Goal: Contribute content: Add original content to the website for others to see

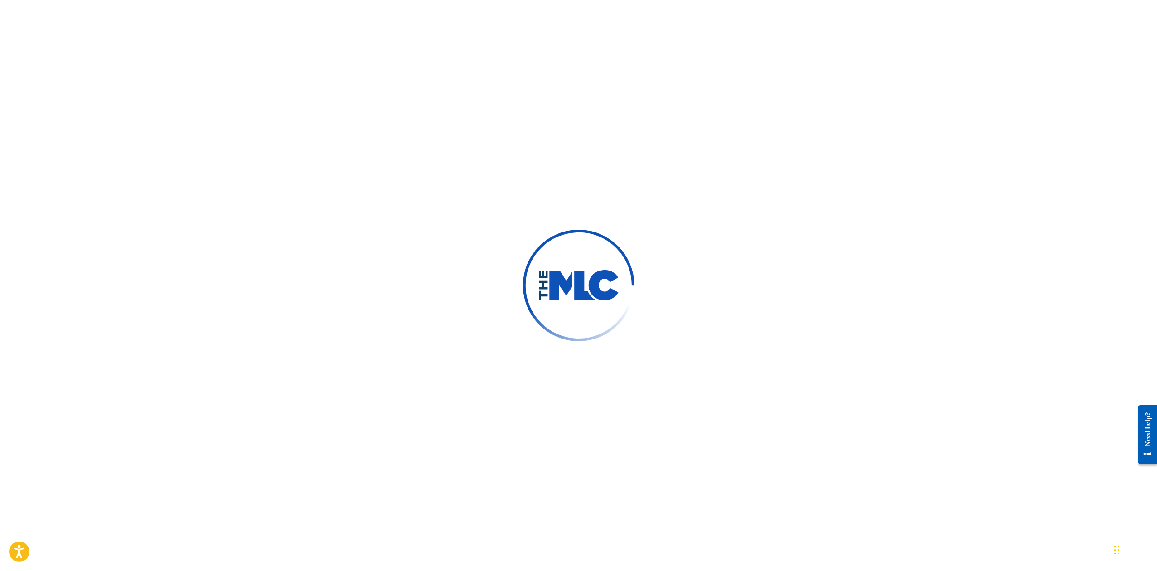
click at [397, 199] on div at bounding box center [578, 285] width 1157 height 571
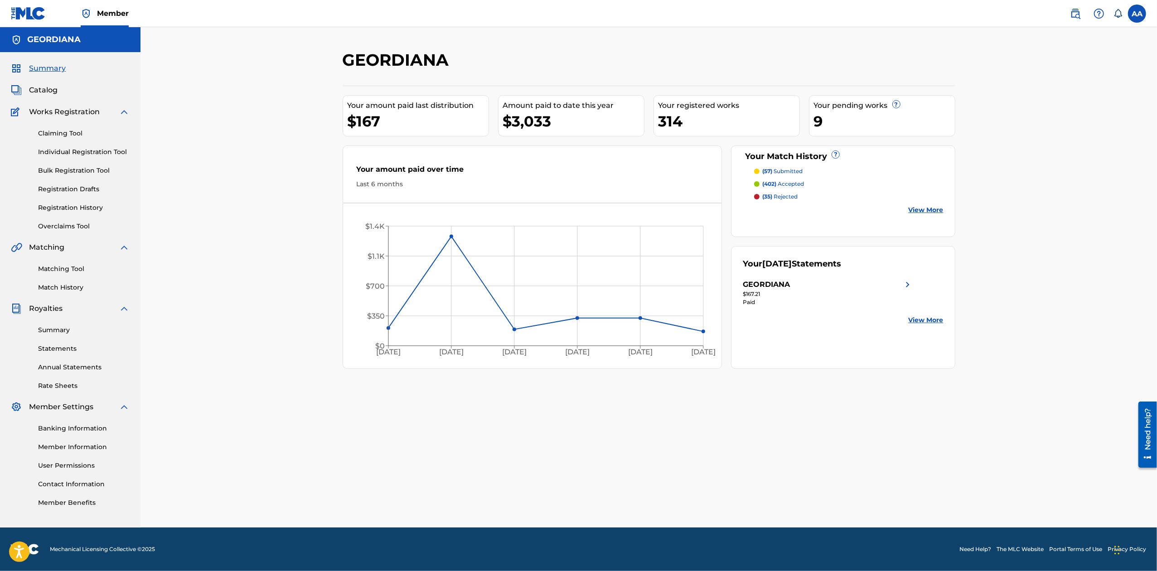
click at [38, 92] on span "Catalog" at bounding box center [43, 90] width 29 height 11
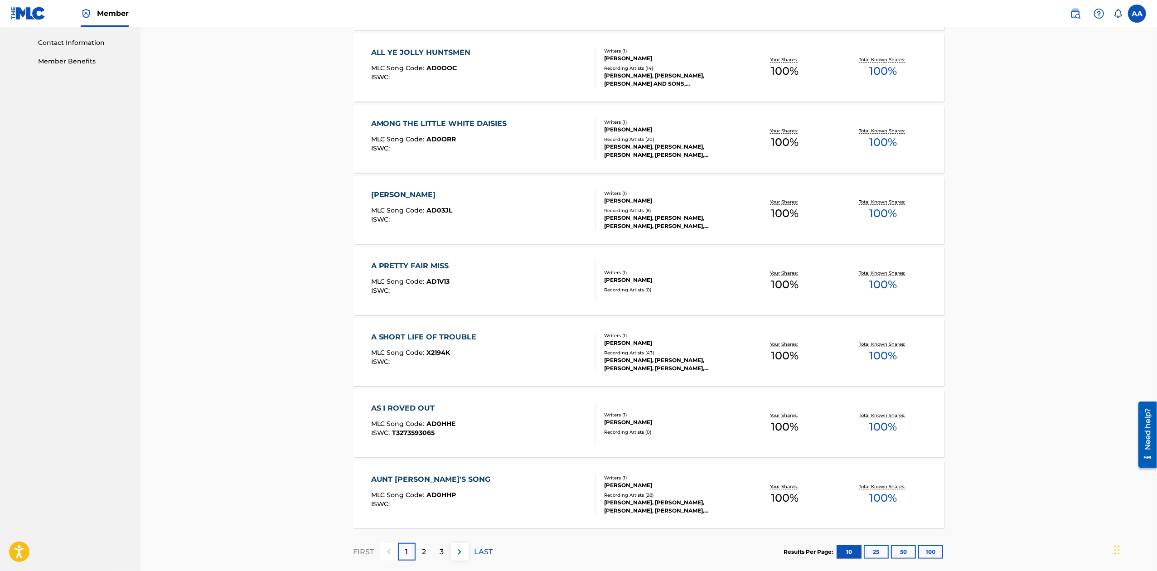
scroll to position [489, 0]
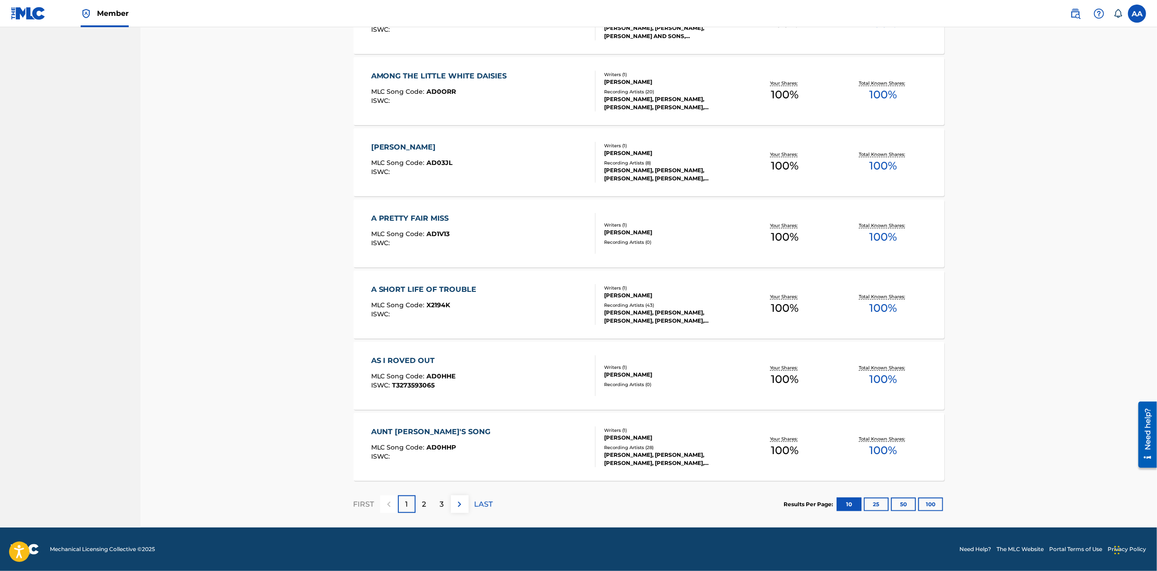
click at [441, 503] on p "3" at bounding box center [442, 504] width 4 height 11
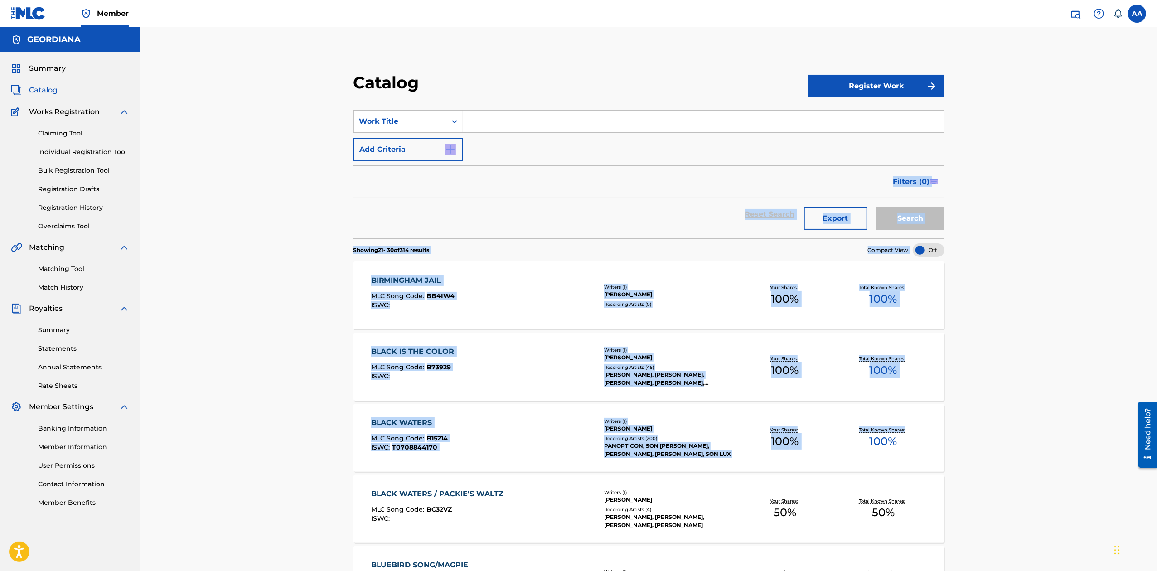
drag, startPoint x: 1156, startPoint y: 140, endPoint x: 1159, endPoint y: 422, distance: 282.8
click at [1156, 422] on html "Accessibility Screen-Reader Guide, Feedback, and Issue Reporting | New window C…" at bounding box center [578, 285] width 1157 height 571
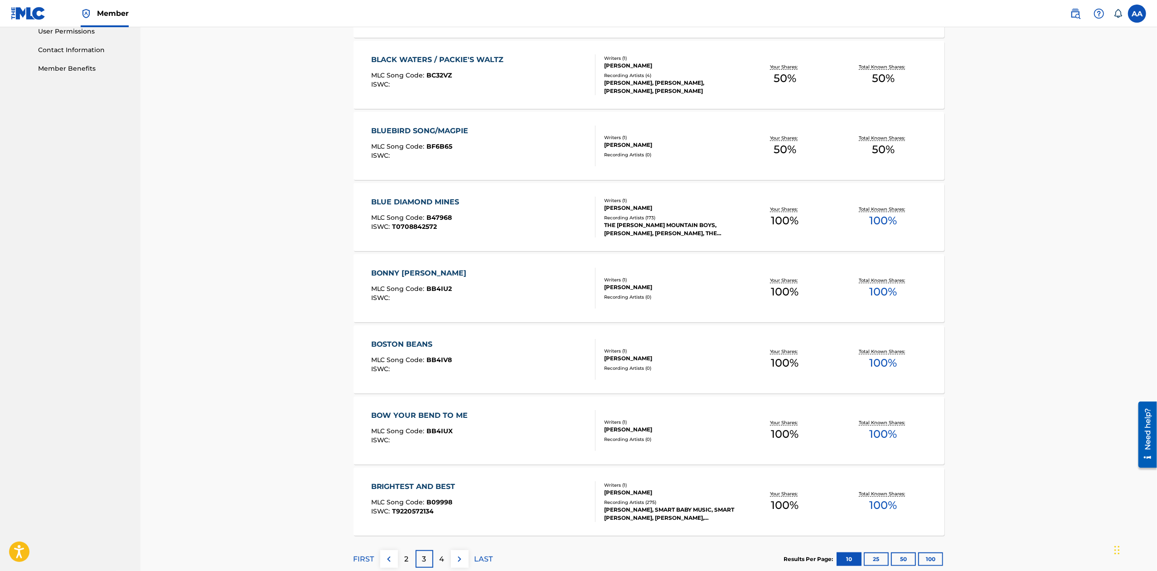
scroll to position [489, 0]
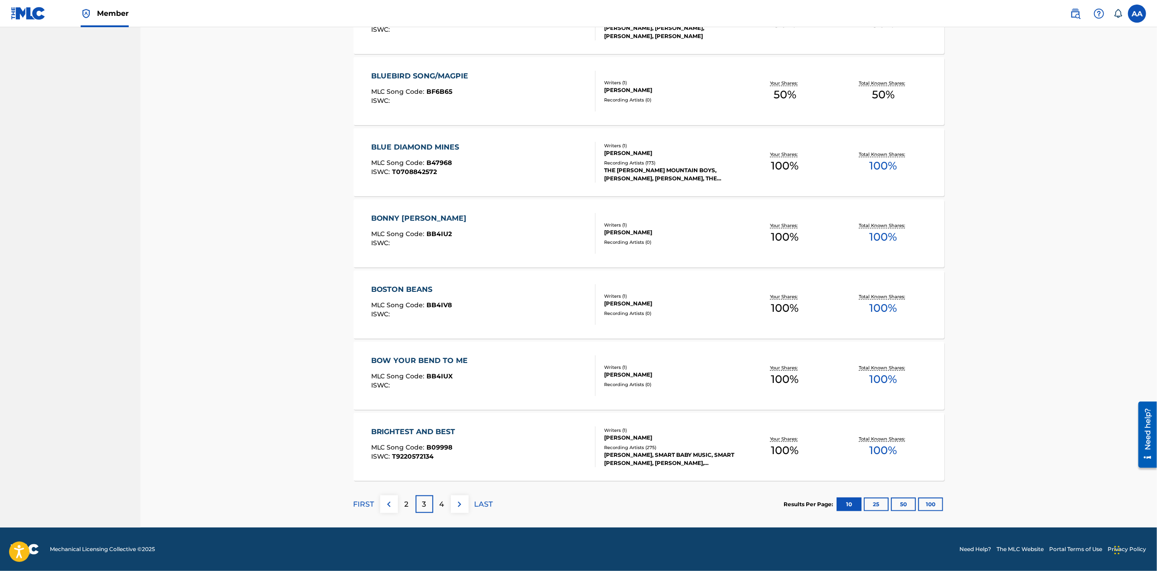
click at [932, 501] on button "100" at bounding box center [930, 505] width 25 height 14
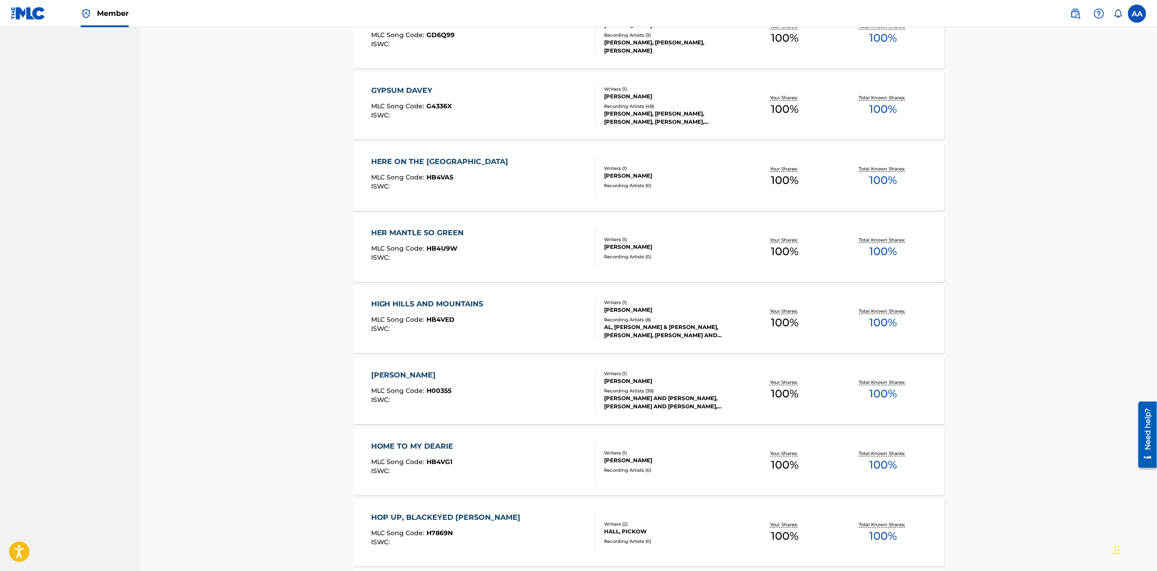
scroll to position [6292, 0]
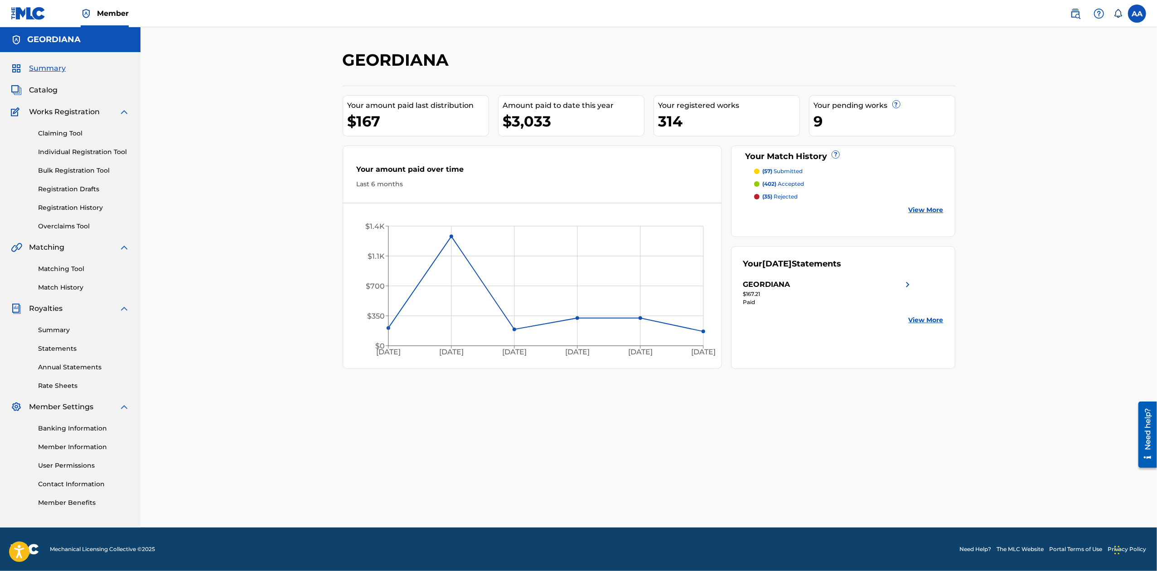
click at [40, 87] on span "Catalog" at bounding box center [43, 90] width 29 height 11
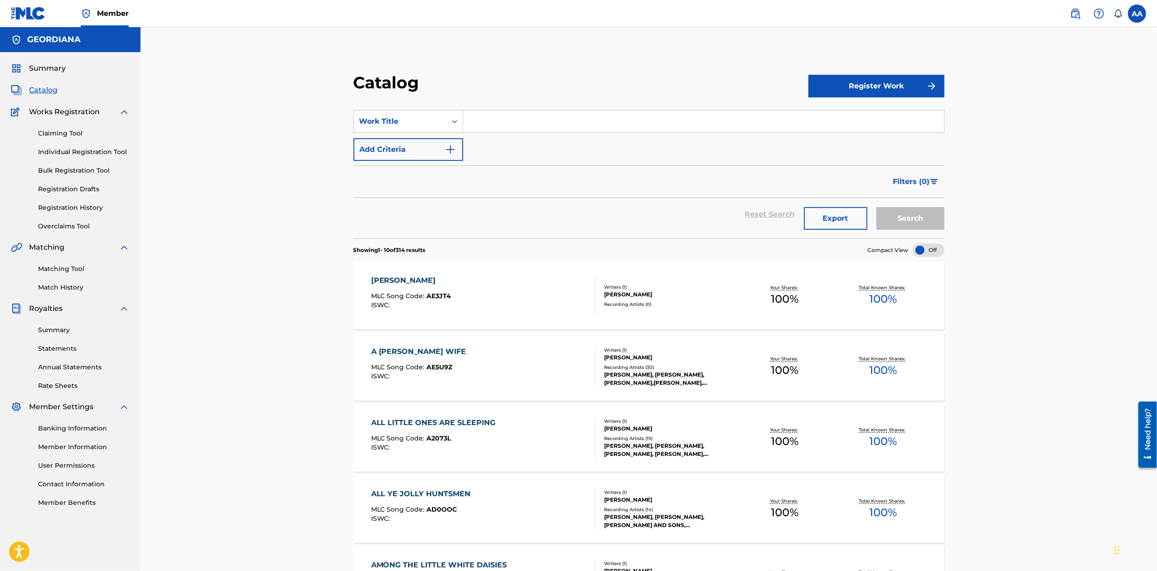
click at [536, 120] on input "Search Form" at bounding box center [703, 122] width 481 height 22
drag, startPoint x: 467, startPoint y: 122, endPoint x: 953, endPoint y: 155, distance: 487.8
click at [953, 155] on div "Catalog Register Work SearchWithCriteria43467253-53b1-4db6-8f56-6e224586c648 Wo…" at bounding box center [649, 545] width 613 height 944
drag, startPoint x: 586, startPoint y: 120, endPoint x: 318, endPoint y: 116, distance: 268.7
click at [319, 117] on div "Catalog Register Work SearchWithCriteria43467253-53b1-4db6-8f56-6e224586c648 Wo…" at bounding box center [648, 521] width 1016 height 989
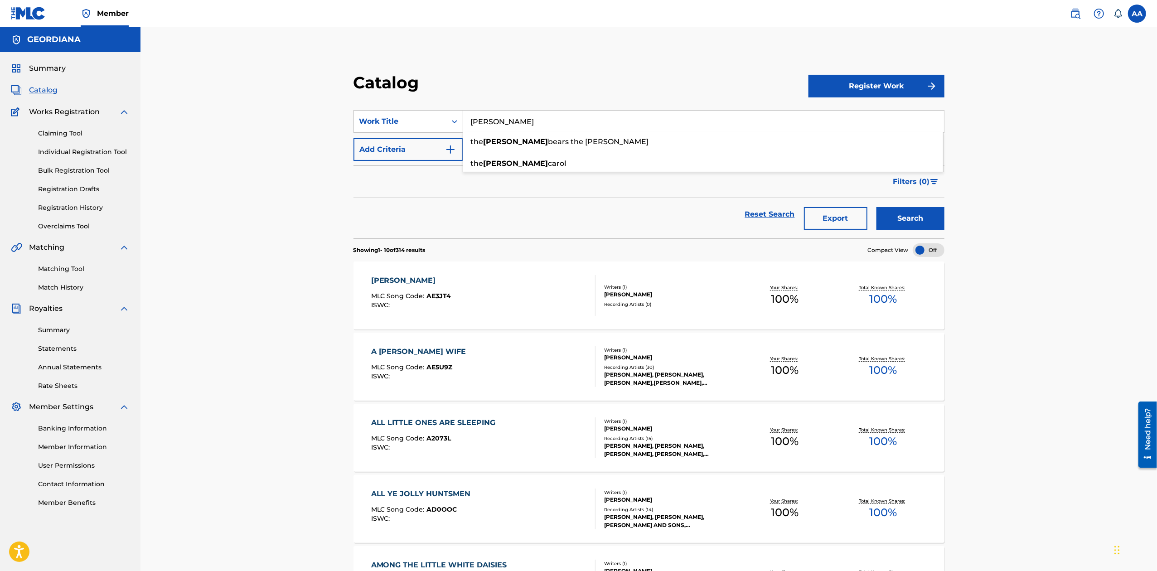
type input "holly"
click at [905, 217] on button "Search" at bounding box center [910, 218] width 68 height 23
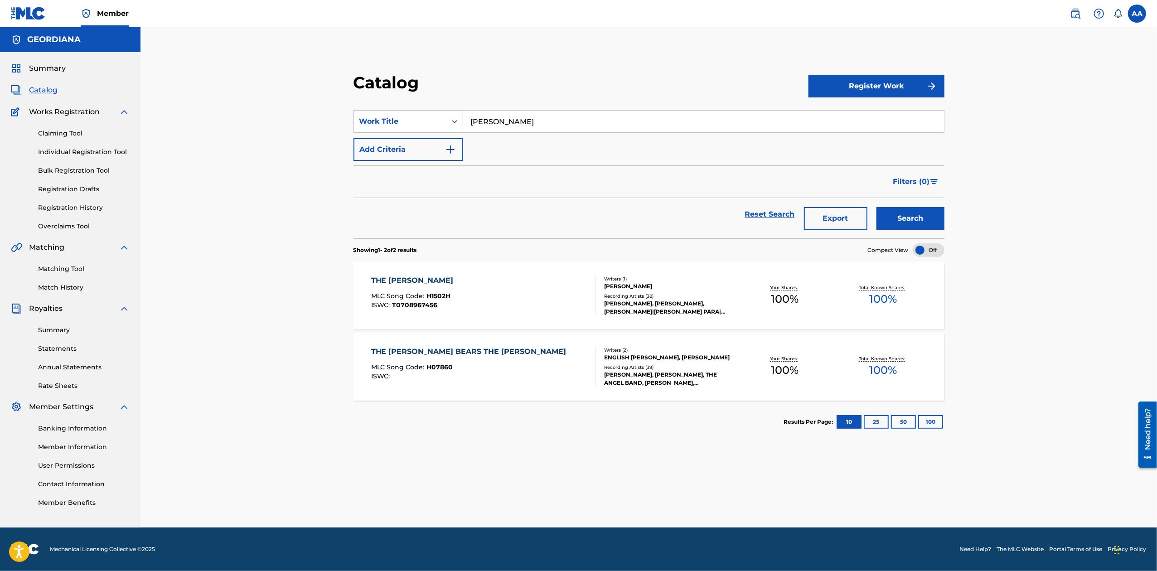
click at [426, 278] on div "THE HOLLY CAROL" at bounding box center [414, 280] width 87 height 11
click at [501, 118] on input "Search Form" at bounding box center [703, 122] width 481 height 22
type input "the merry golden tree"
click at [919, 213] on button "Search" at bounding box center [910, 218] width 68 height 23
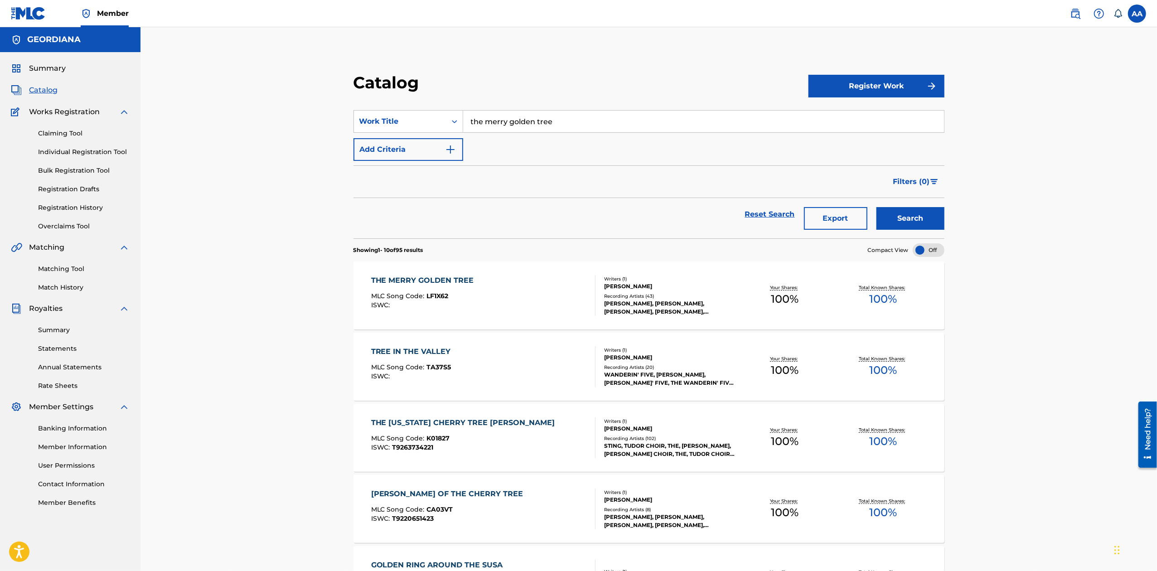
click at [450, 281] on div "THE MERRY GOLDEN TREE" at bounding box center [424, 280] width 107 height 11
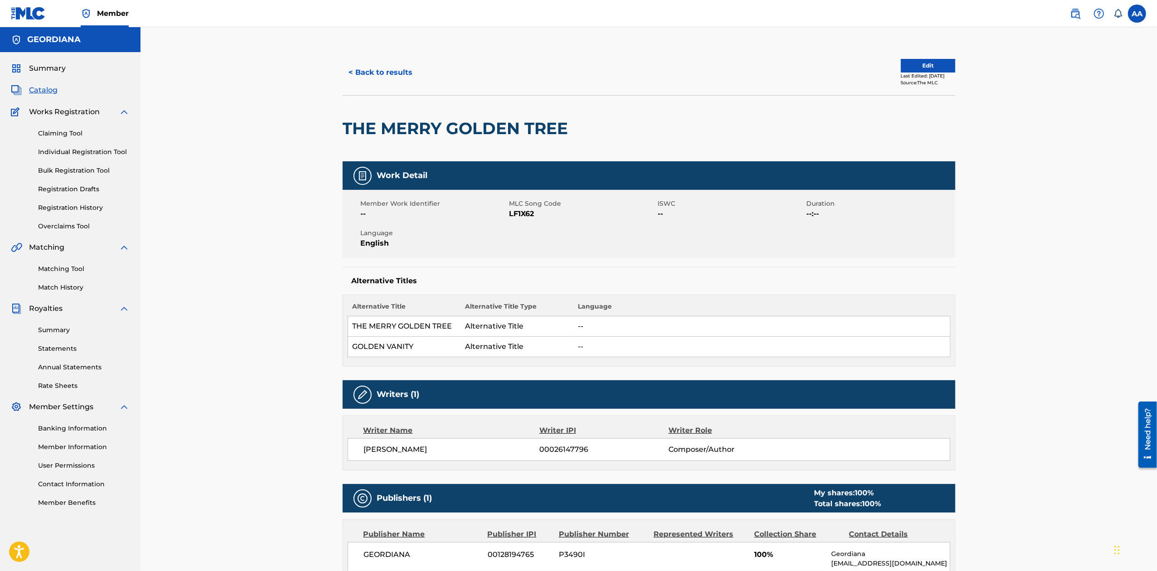
click at [44, 91] on span "Catalog" at bounding box center [43, 90] width 29 height 11
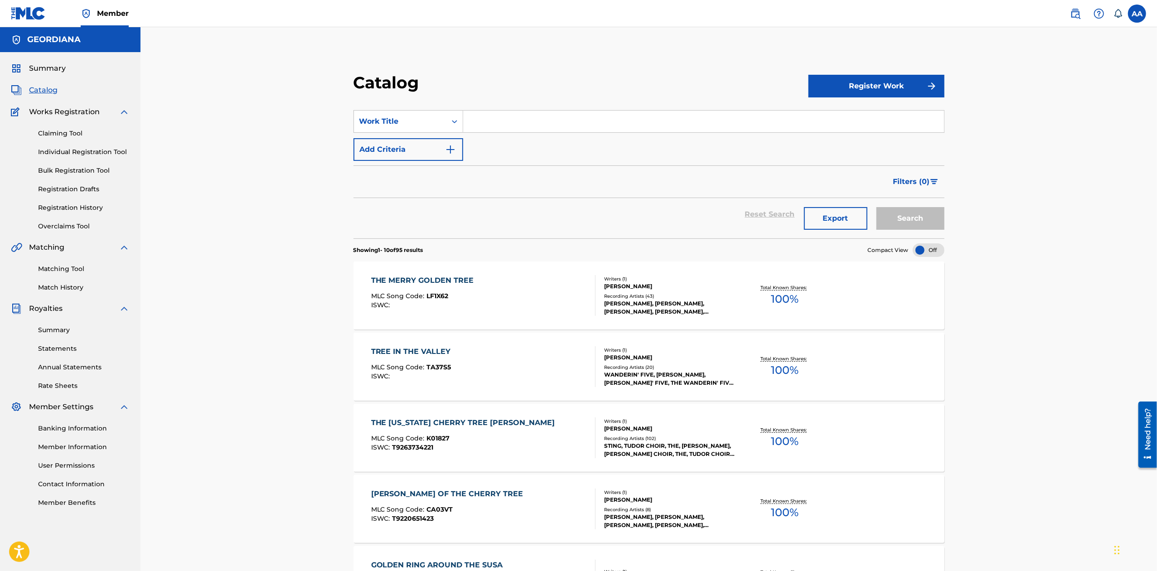
click at [501, 119] on input "Search Form" at bounding box center [703, 122] width 481 height 22
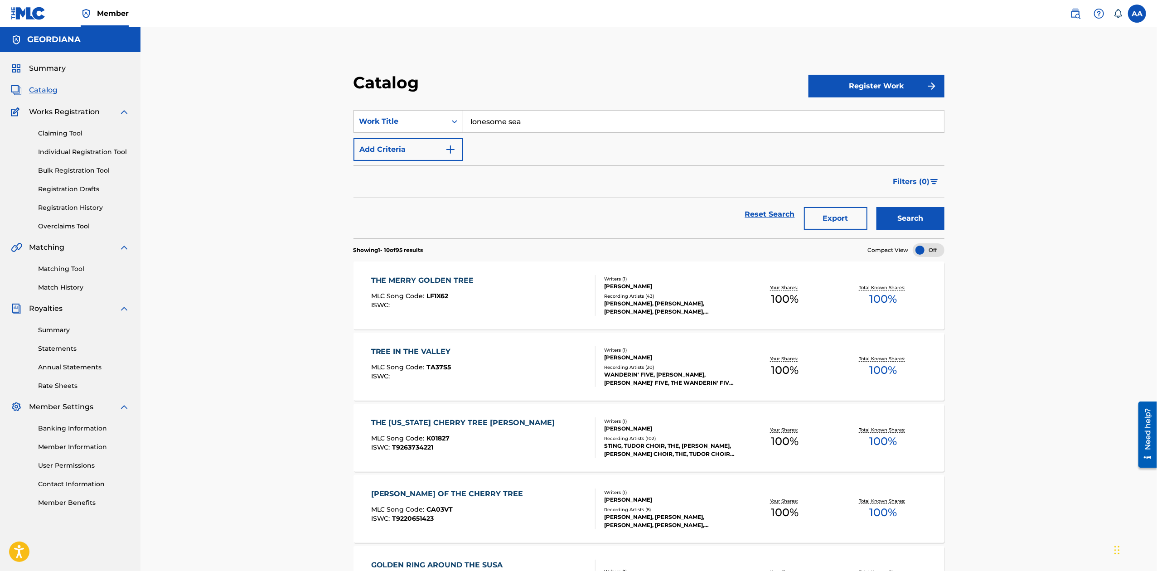
click at [876, 207] on button "Search" at bounding box center [910, 218] width 68 height 23
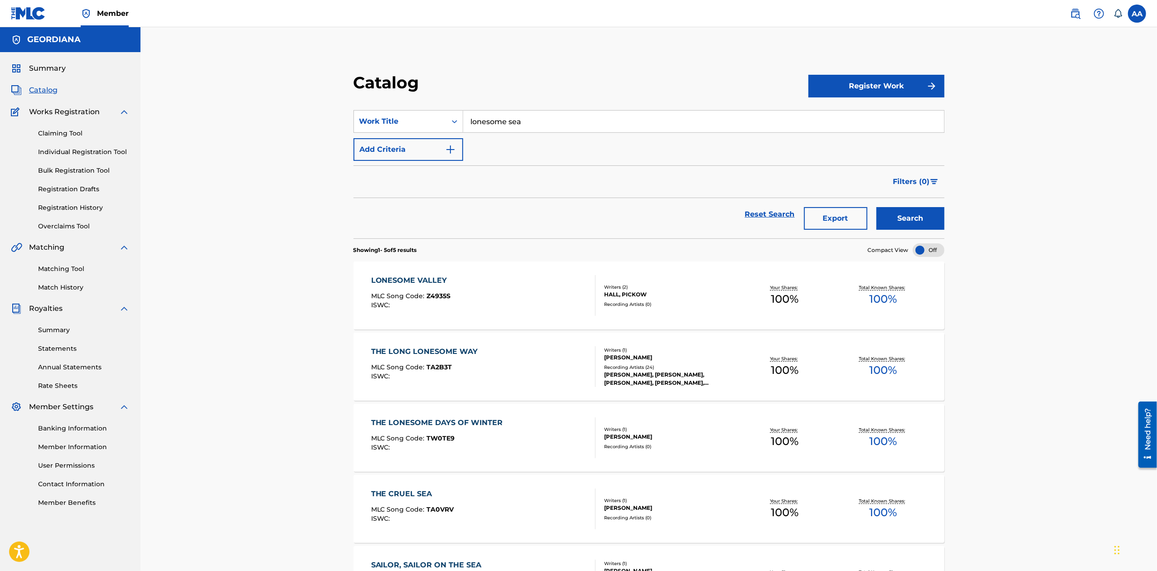
drag, startPoint x: 532, startPoint y: 124, endPoint x: 151, endPoint y: 122, distance: 380.6
click at [151, 122] on div "Catalog Register Work SearchWithCriteria43467253-53b1-4db6-8f56-6e224586c648 Wo…" at bounding box center [648, 341] width 1016 height 629
type input "merry goldent"
click at [876, 207] on button "Search" at bounding box center [910, 218] width 68 height 23
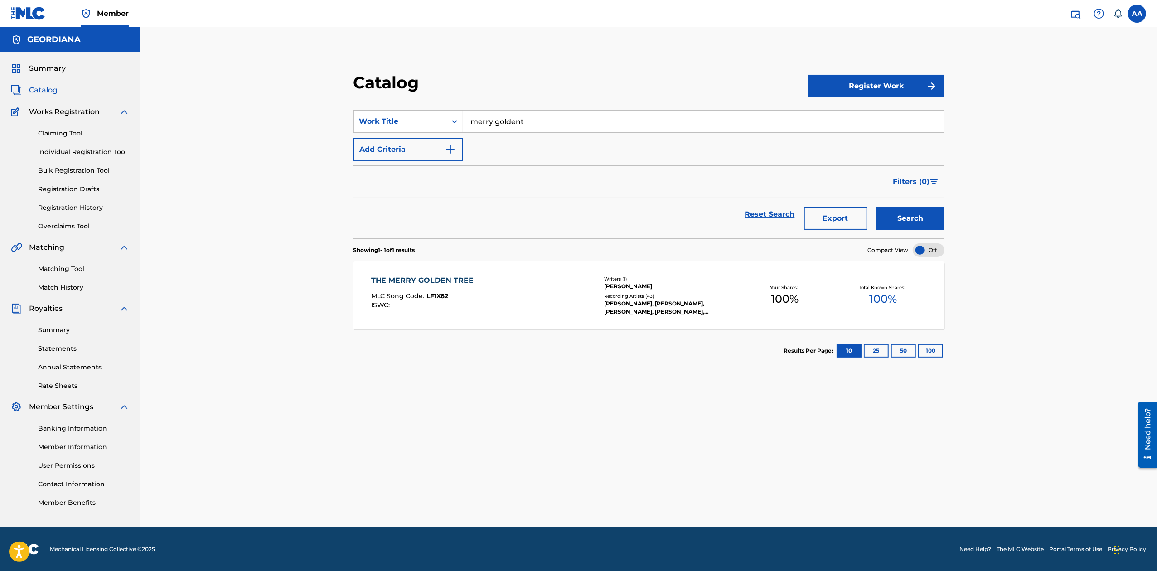
click at [426, 281] on div "THE MERRY GOLDEN TREE" at bounding box center [424, 280] width 107 height 11
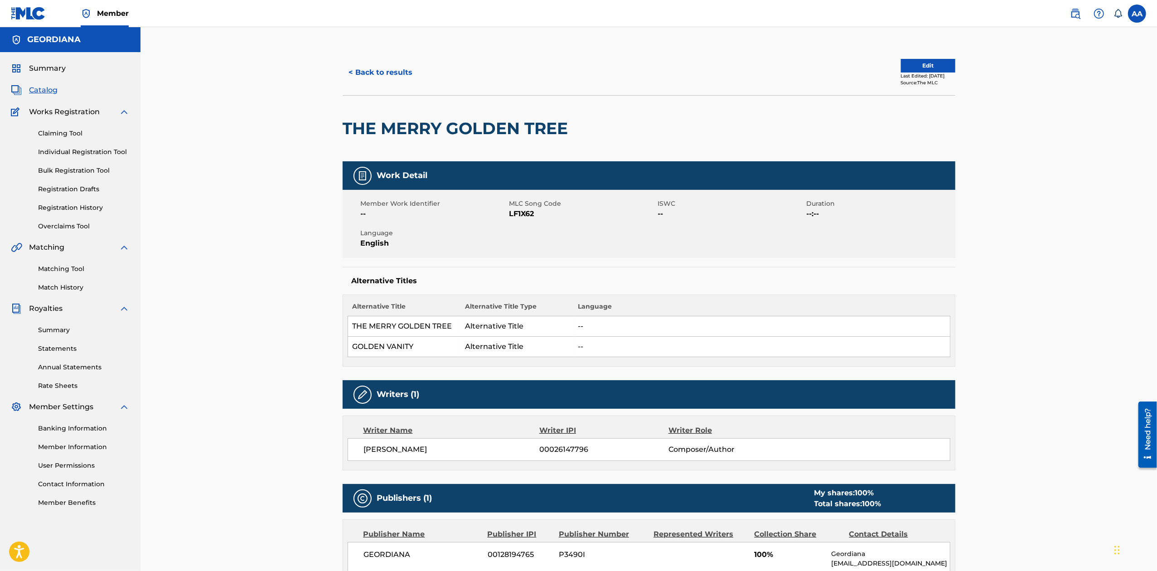
click at [914, 62] on button "Edit" at bounding box center [928, 66] width 54 height 14
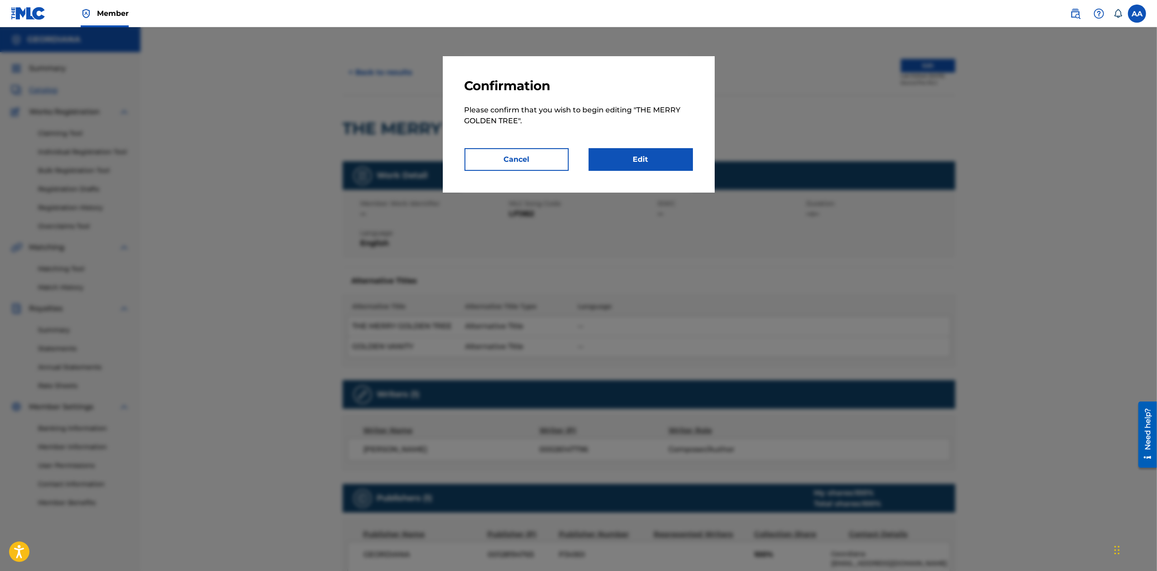
click at [662, 160] on link "Edit" at bounding box center [641, 159] width 104 height 23
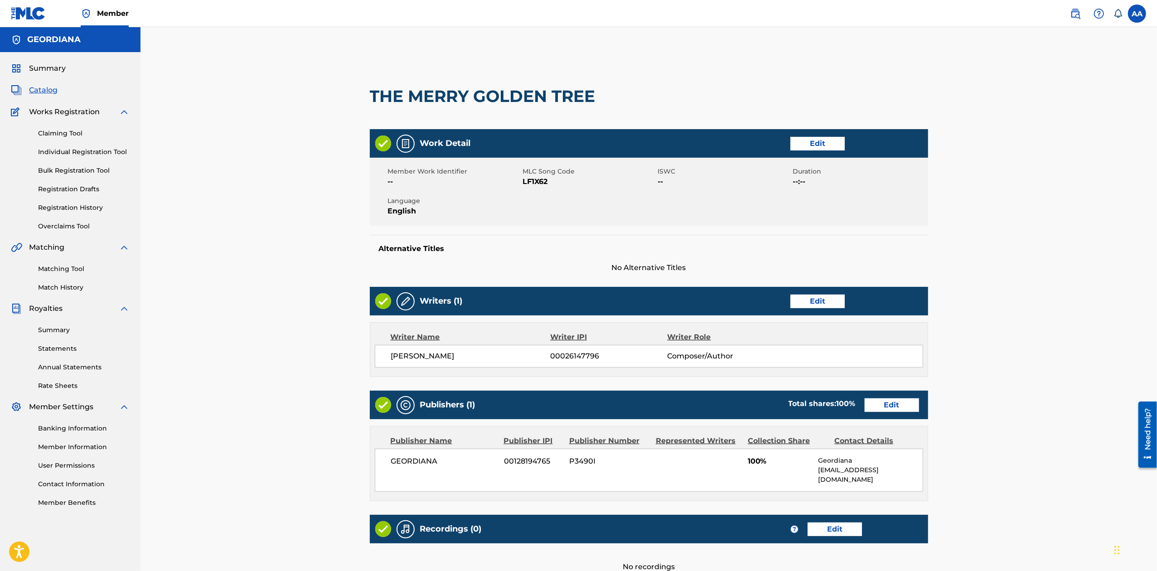
click at [814, 140] on link "Edit" at bounding box center [817, 144] width 54 height 14
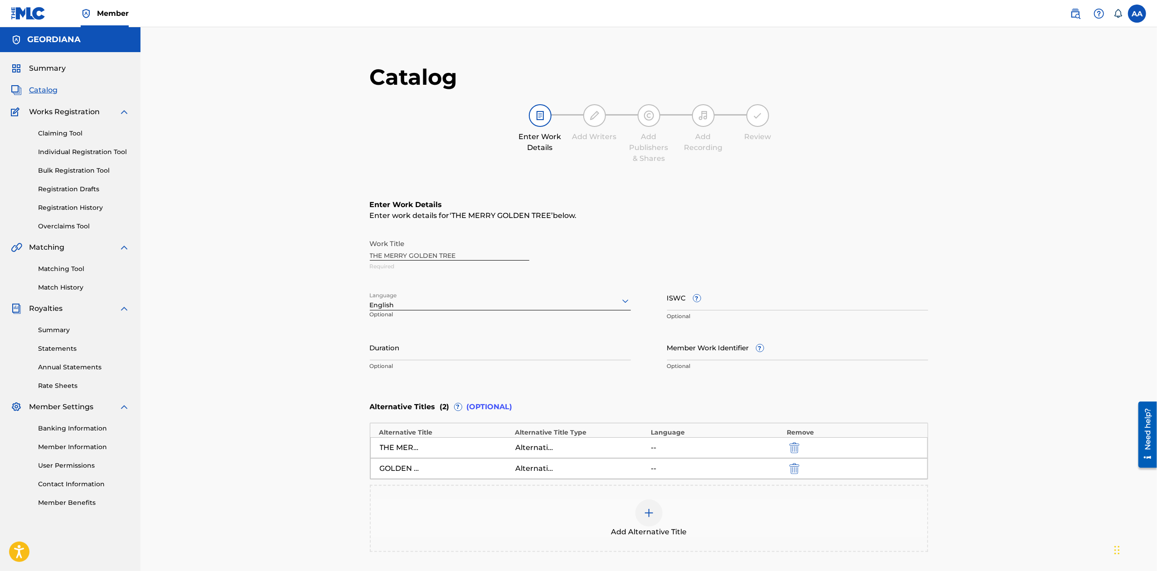
click at [638, 531] on span "Add Alternative Title" at bounding box center [649, 532] width 76 height 11
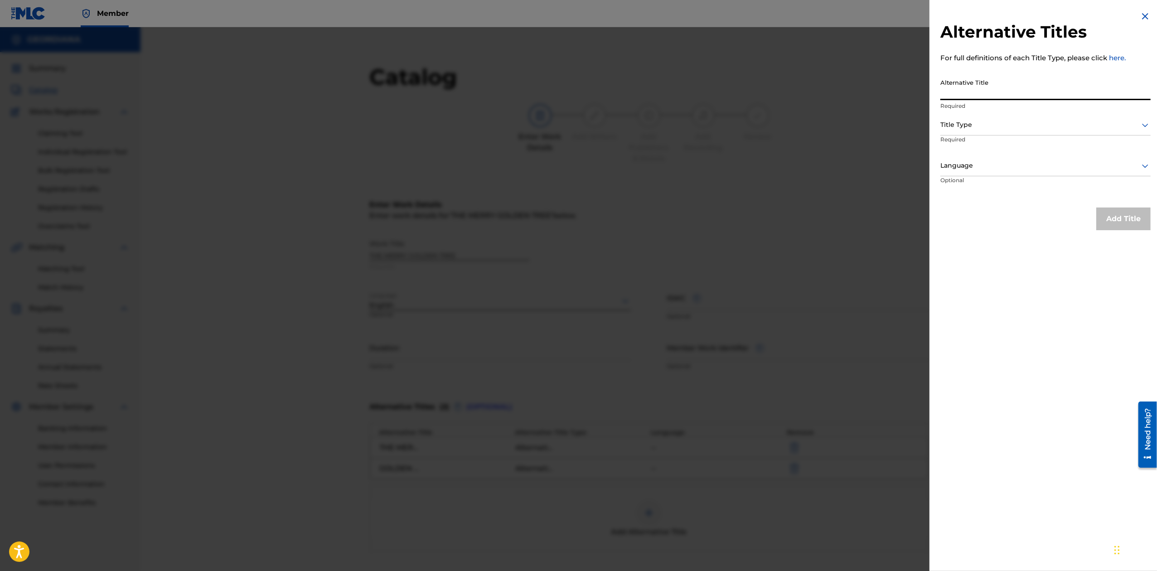
click at [1014, 89] on input "Alternative Title" at bounding box center [1045, 87] width 210 height 26
type input "LONESOME SEA"
click at [1143, 122] on icon at bounding box center [1145, 125] width 11 height 11
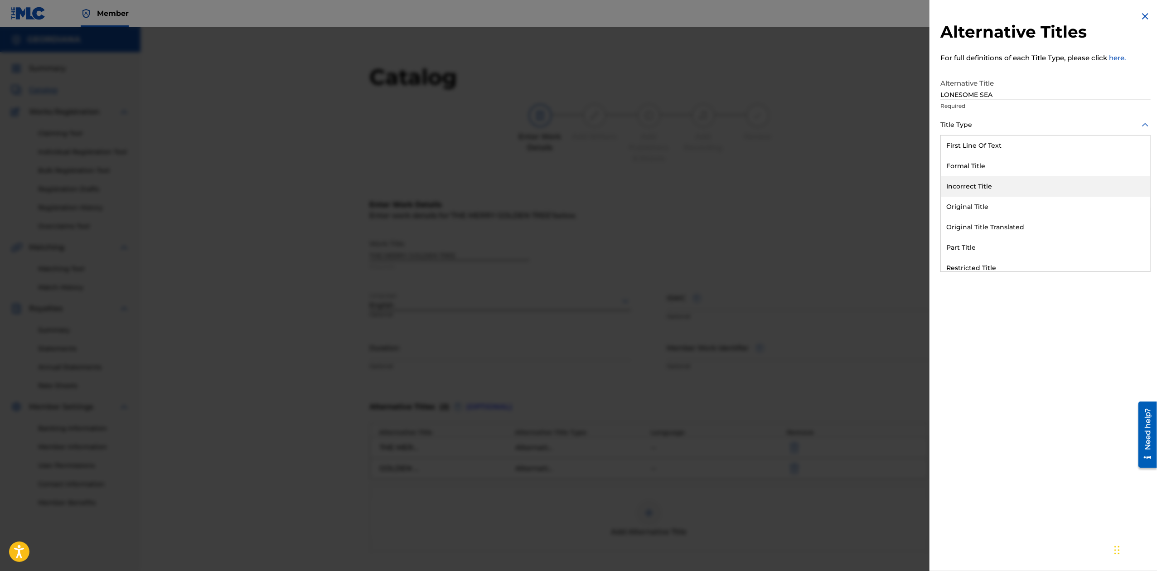
scroll to position [88, 0]
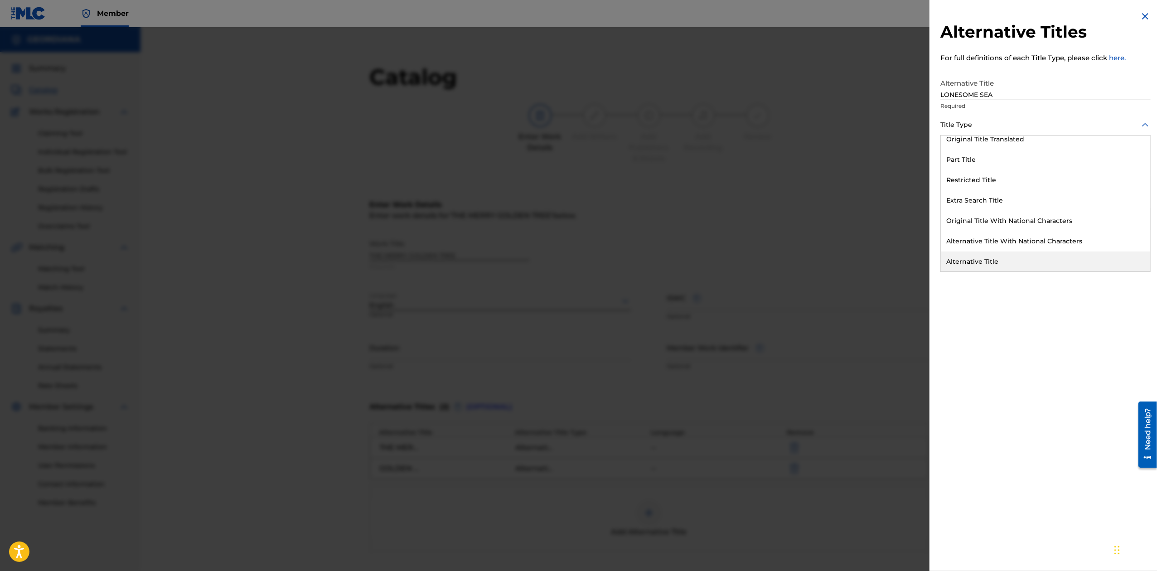
click at [1010, 265] on div "Alternative Title" at bounding box center [1045, 261] width 209 height 20
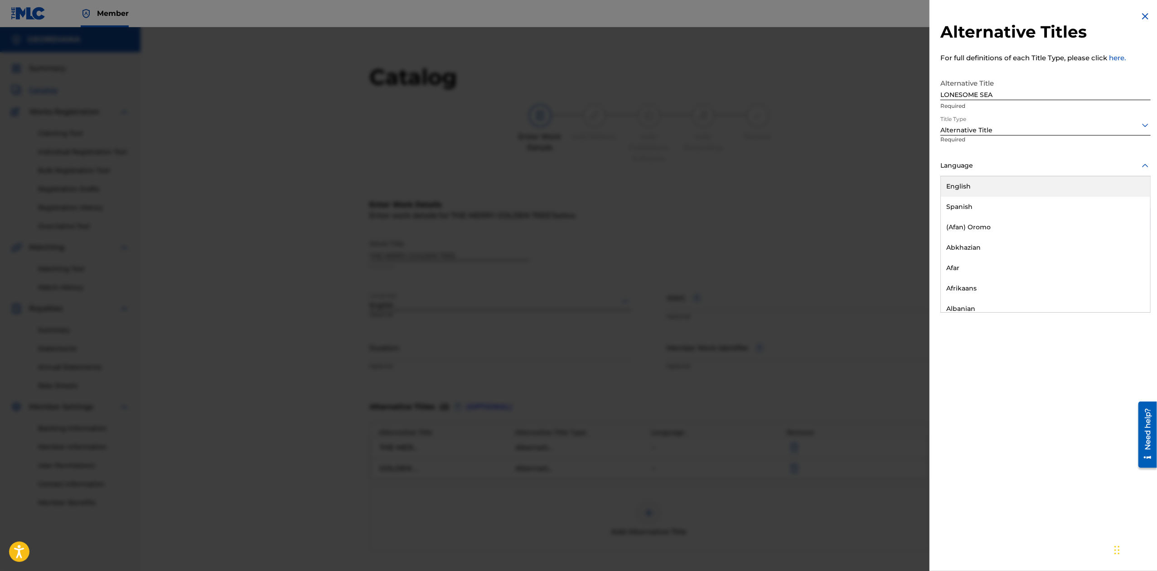
click at [984, 163] on div at bounding box center [1045, 165] width 210 height 11
click at [972, 187] on div "English" at bounding box center [1045, 186] width 209 height 20
click at [1131, 220] on button "Add Title" at bounding box center [1123, 219] width 54 height 23
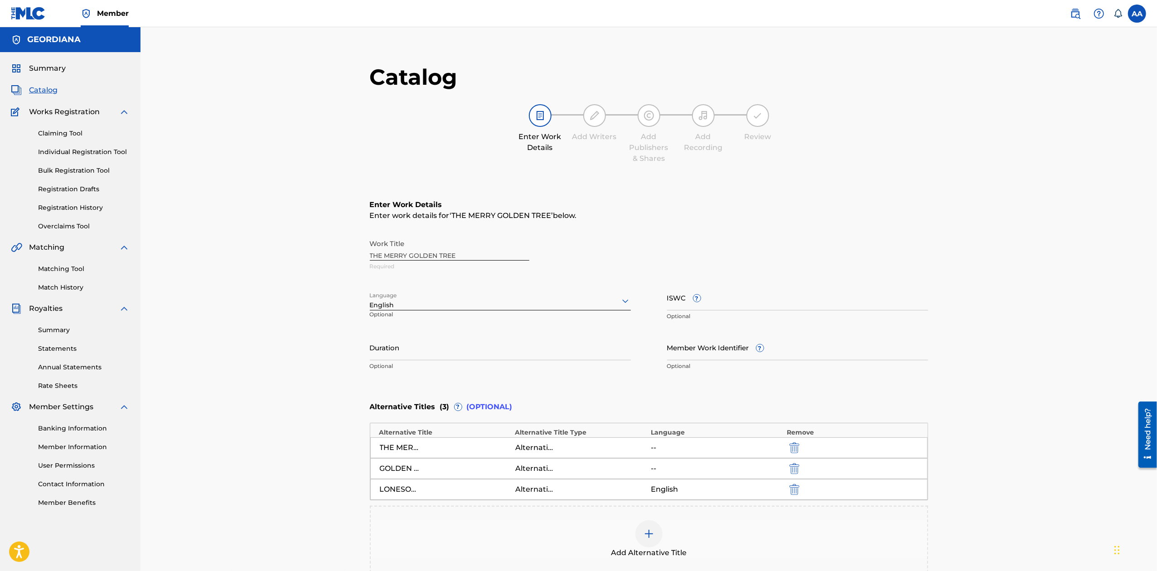
scroll to position [114, 0]
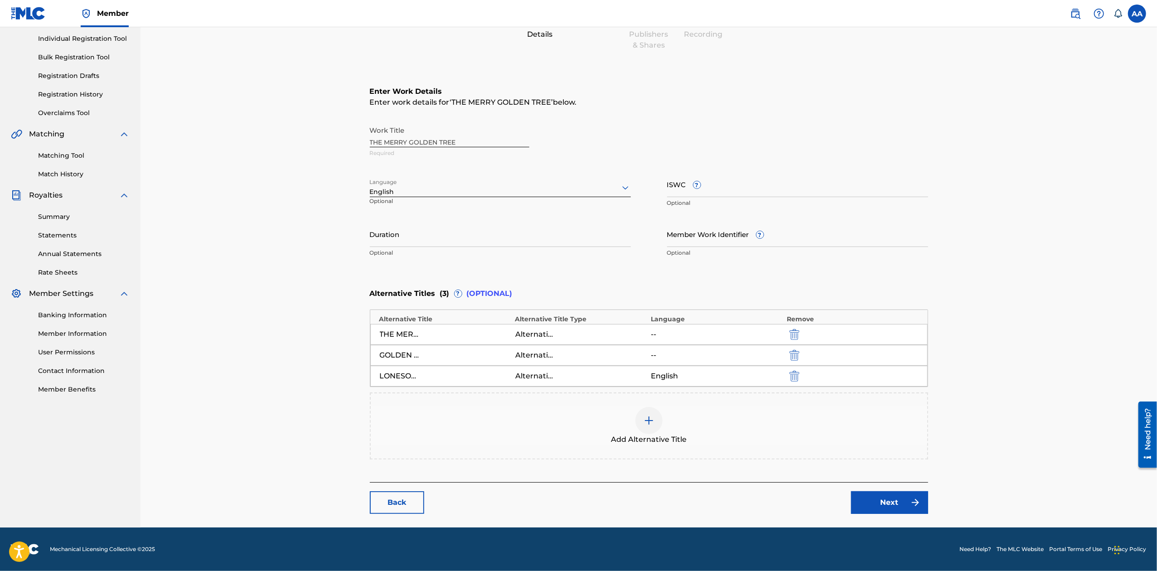
click at [892, 506] on link "Next" at bounding box center [889, 502] width 77 height 23
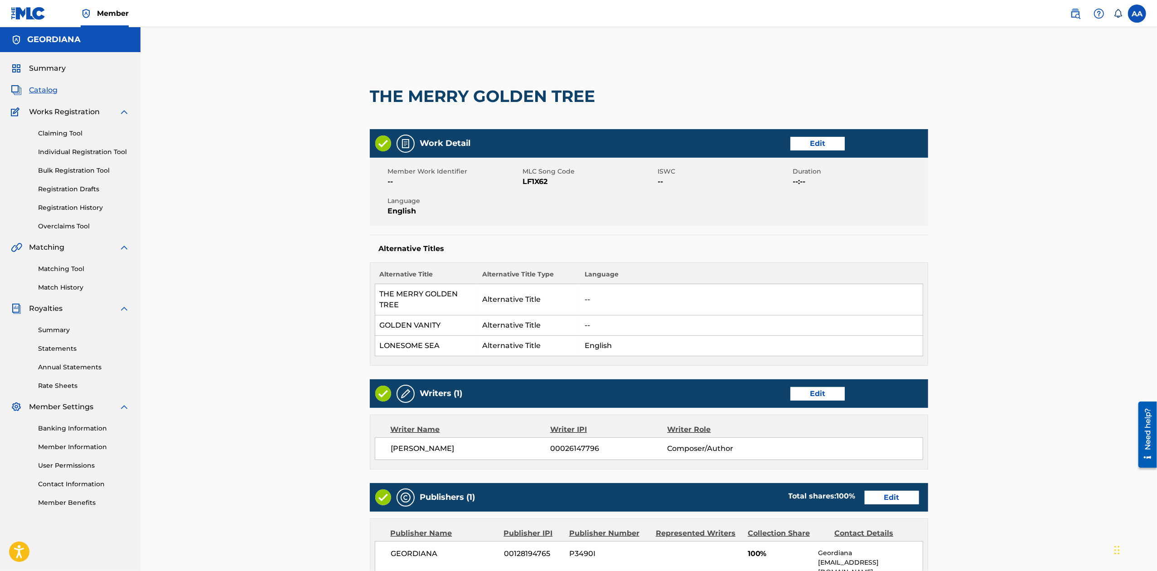
click at [803, 144] on link "Edit" at bounding box center [817, 144] width 54 height 14
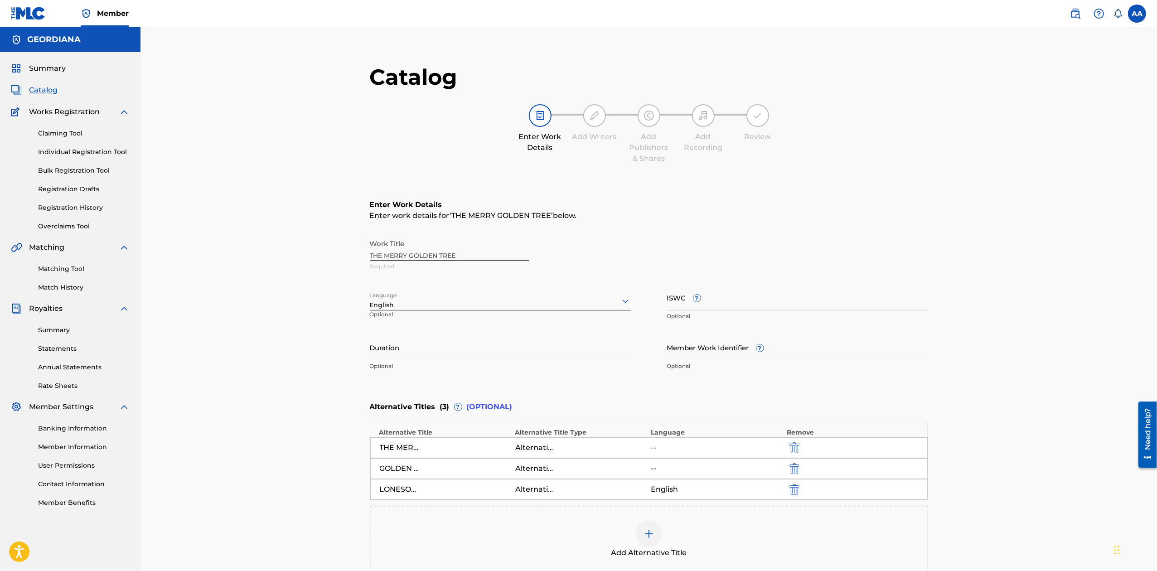
click at [550, 279] on div "Work Title THE MERRY GOLDEN TREE Required Language English Optional ISWC ? Opti…" at bounding box center [649, 305] width 558 height 140
click at [671, 298] on input "ISWC ?" at bounding box center [797, 298] width 261 height 26
paste input "T3281928114"
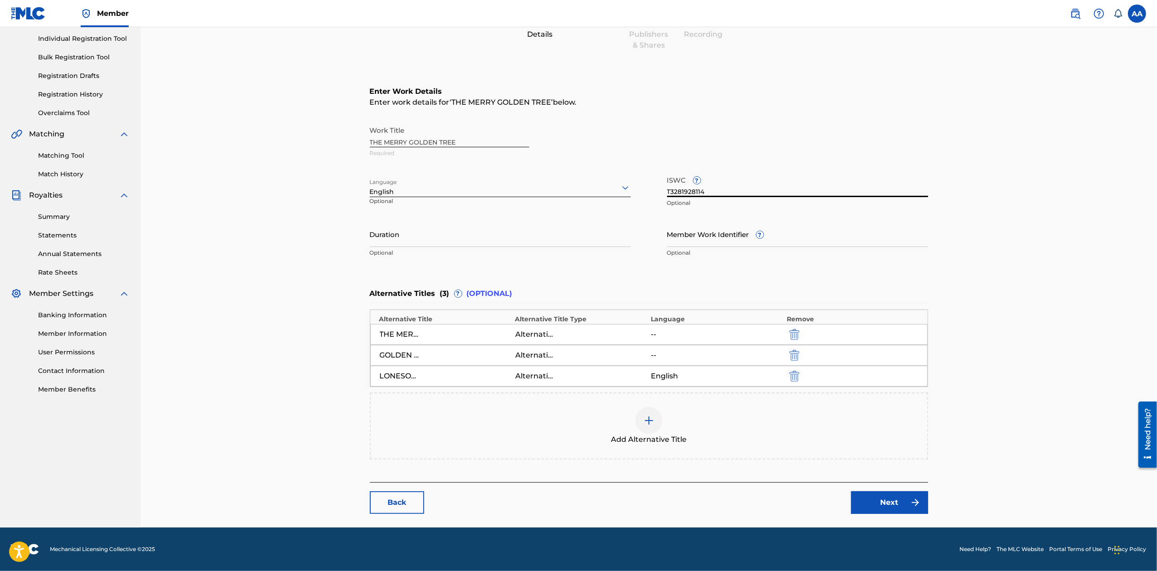
type input "T3281928114"
click at [881, 500] on link "Next" at bounding box center [889, 502] width 77 height 23
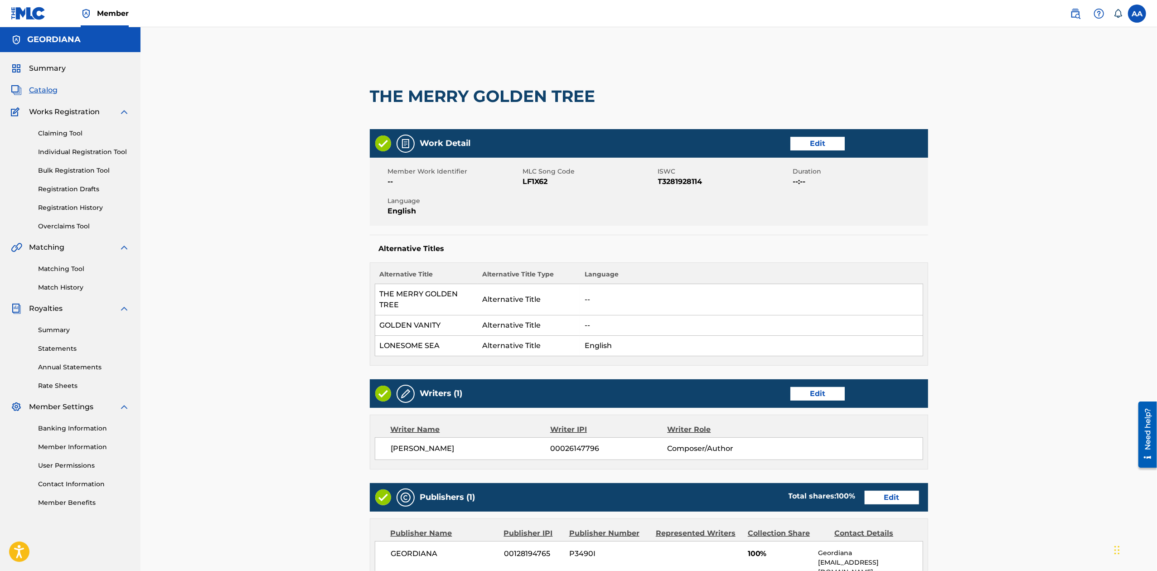
click at [44, 89] on span "Catalog" at bounding box center [43, 90] width 29 height 11
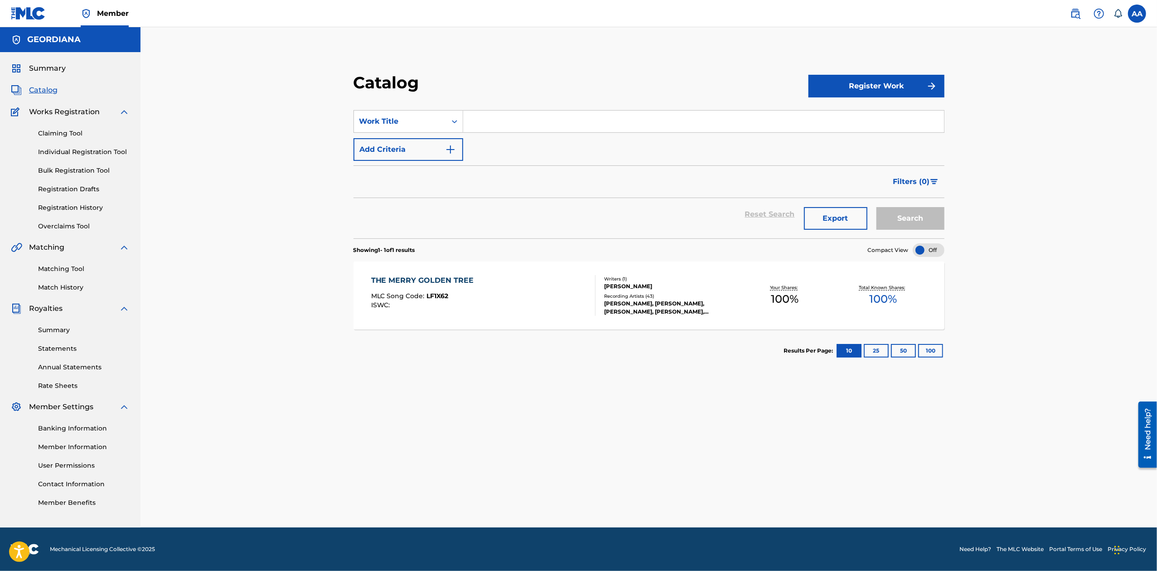
click at [530, 119] on input "Search Form" at bounding box center [703, 122] width 481 height 22
click at [901, 215] on button "Search" at bounding box center [910, 218] width 68 height 23
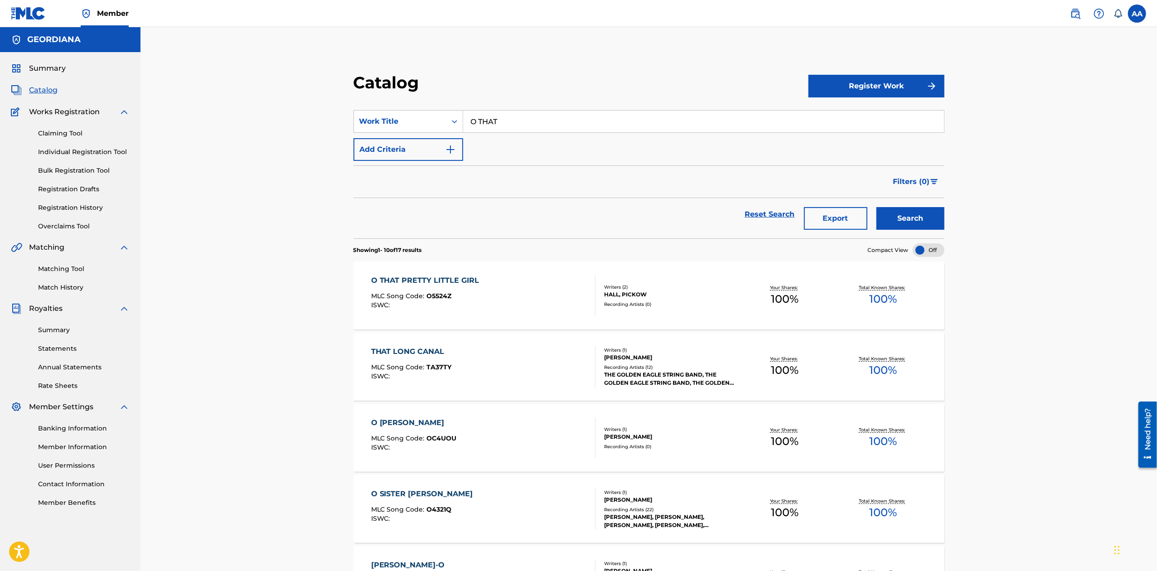
drag, startPoint x: 541, startPoint y: 114, endPoint x: 271, endPoint y: 134, distance: 270.3
click at [274, 134] on div "Catalog Register Work SearchWithCriteria43467253-53b1-4db6-8f56-6e224586c648 Wo…" at bounding box center [648, 521] width 1016 height 989
type input "ST."
click at [909, 223] on button "Search" at bounding box center [910, 218] width 68 height 23
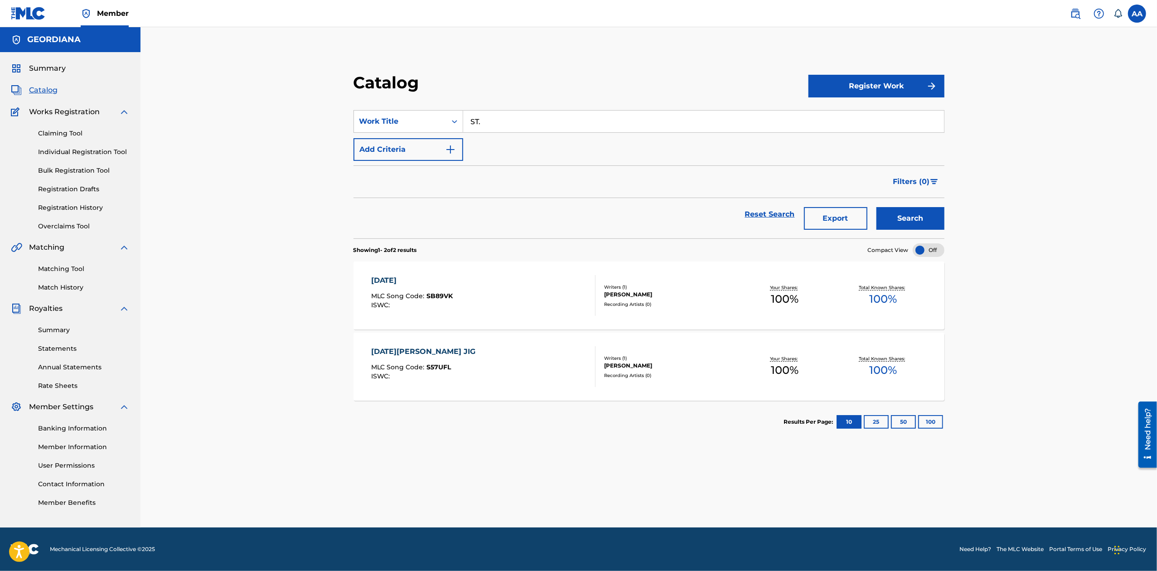
click at [430, 278] on div "ST. STEPHEN'S DAY" at bounding box center [412, 280] width 82 height 11
click at [412, 352] on div "ST. STEPHEN'S DAY JIG" at bounding box center [425, 351] width 109 height 11
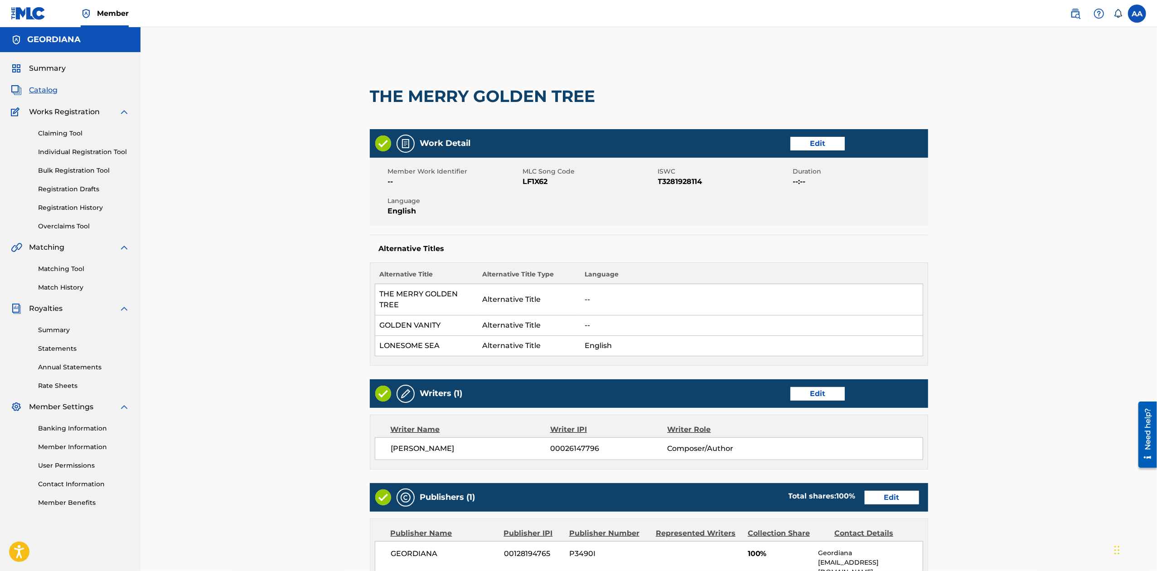
click at [41, 91] on span "Catalog" at bounding box center [43, 90] width 29 height 11
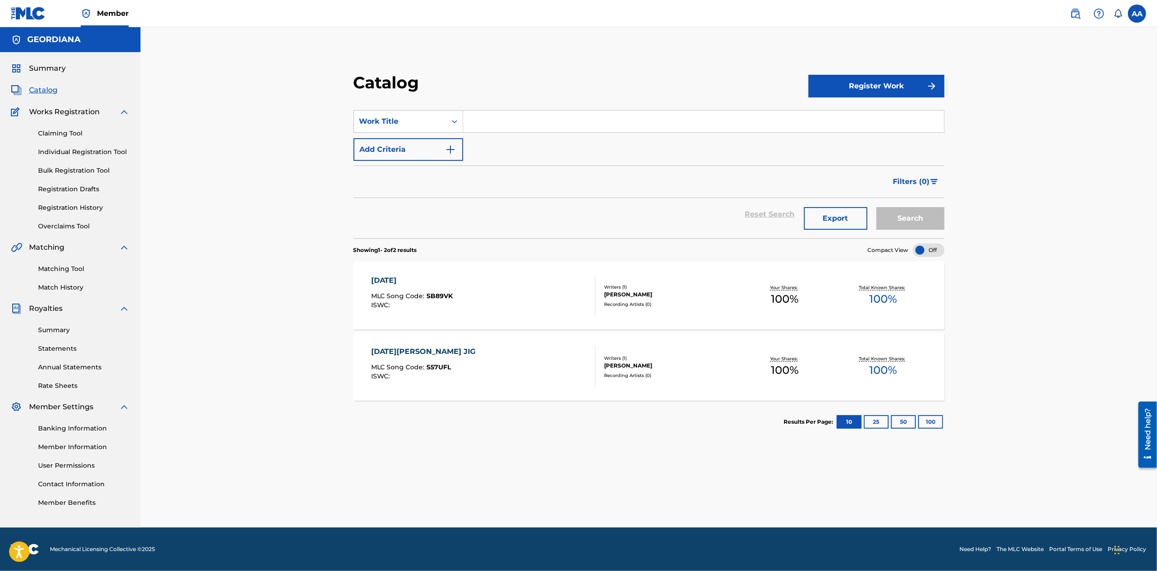
click at [502, 121] on input "Search Form" at bounding box center [703, 122] width 481 height 22
type input "L"
